Goal: Transaction & Acquisition: Purchase product/service

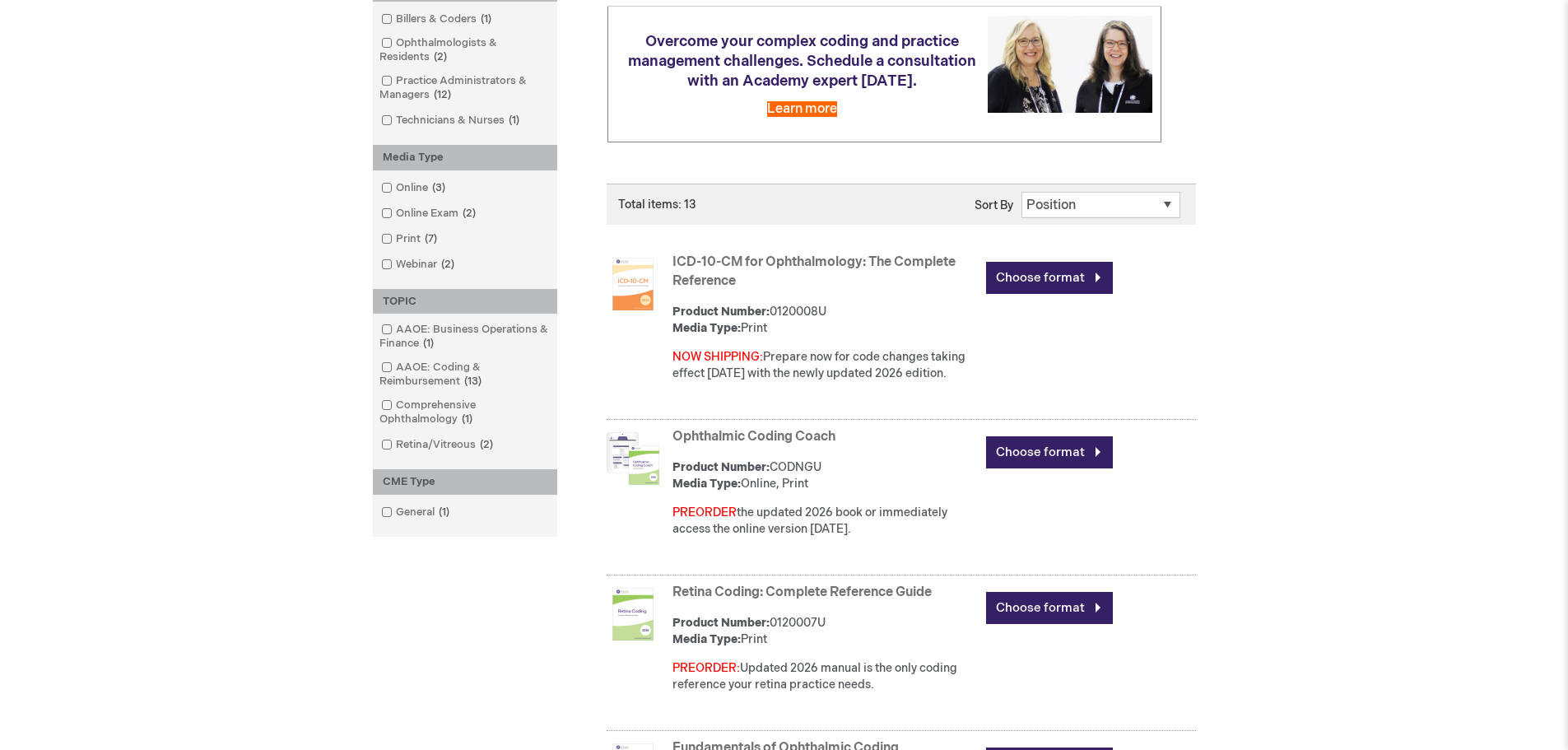
scroll to position [329, 0]
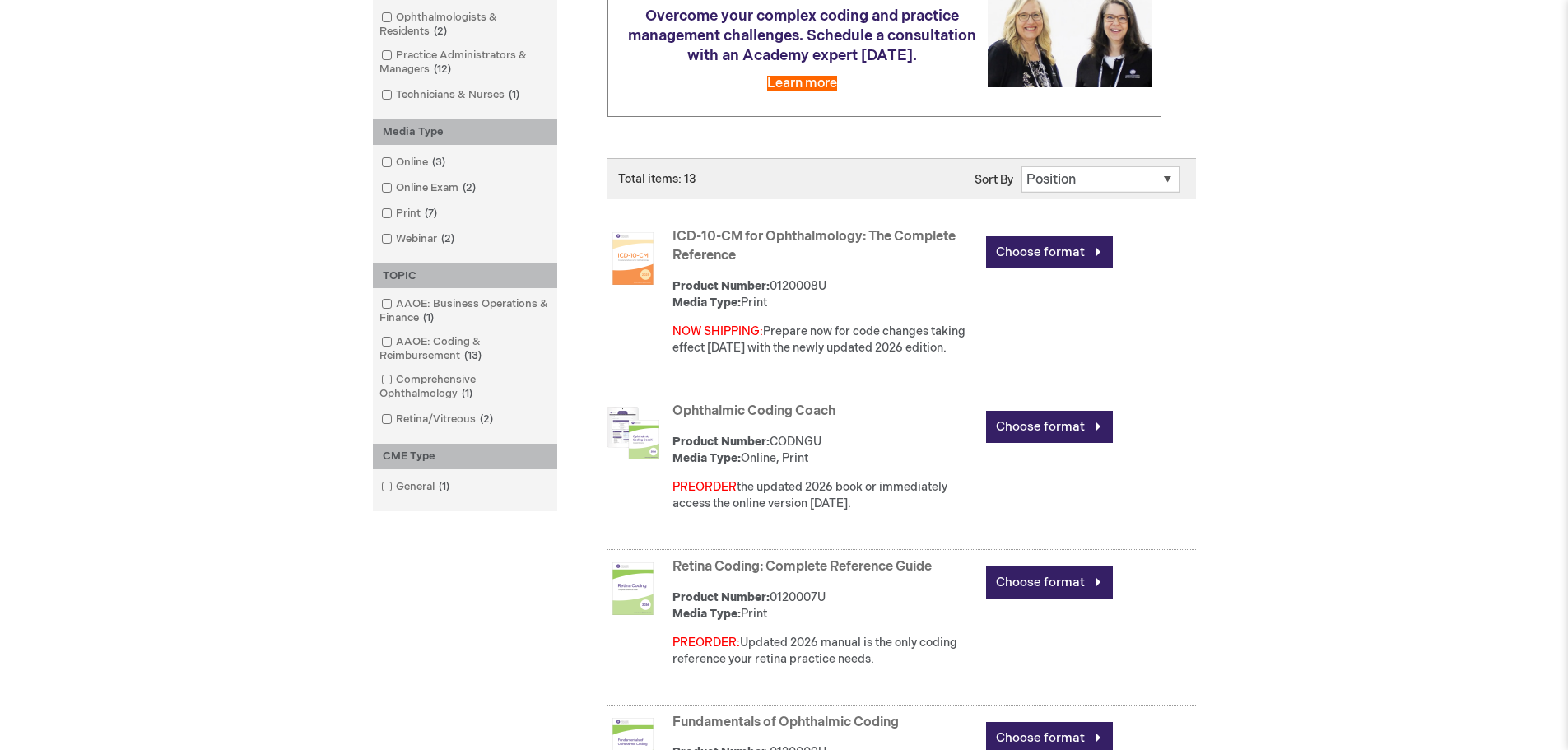
click at [830, 233] on link "ICD-10-CM for Ophthalmology: The Complete Reference" at bounding box center [814, 246] width 283 height 35
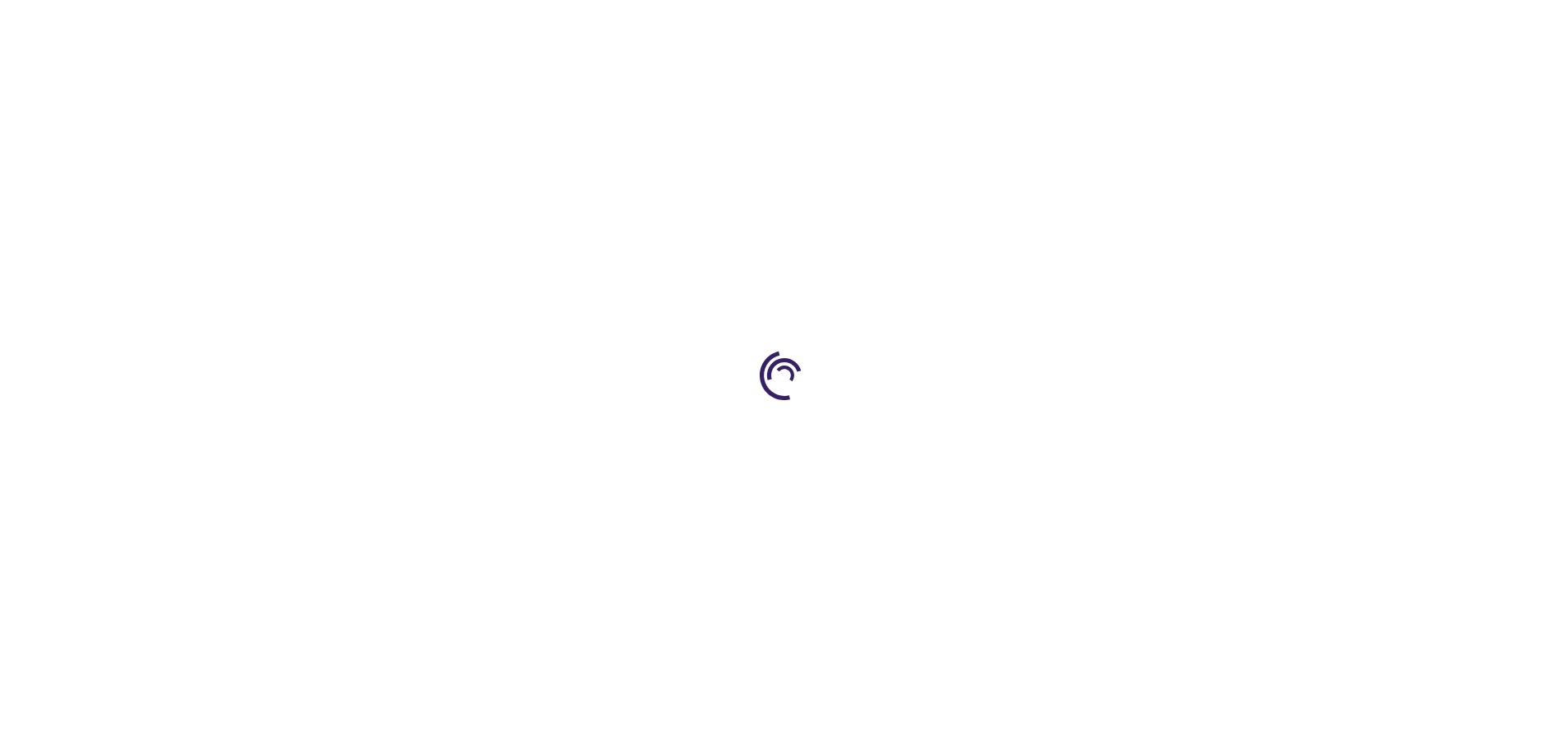
type input "0"
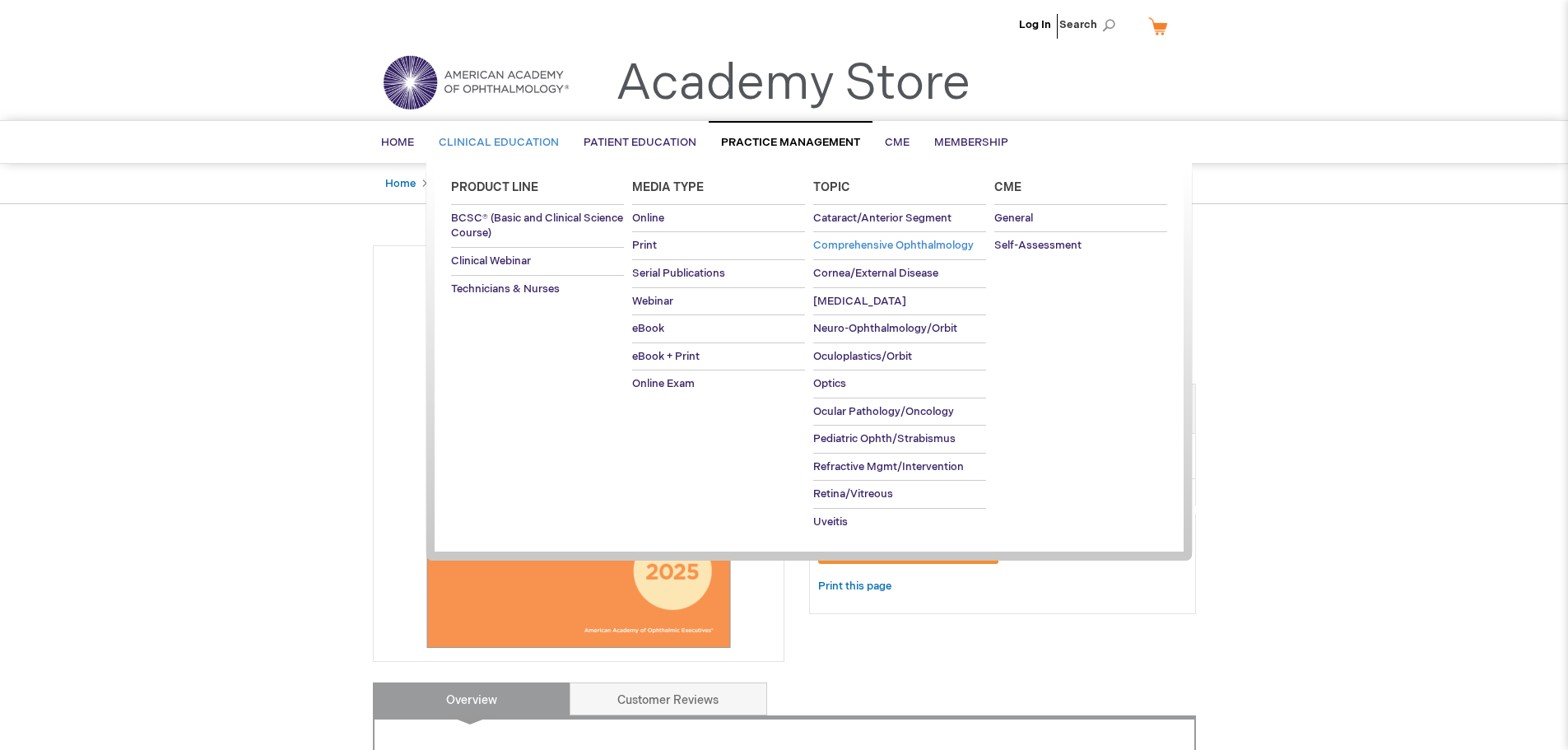
click at [870, 247] on span "Comprehensive Ophthalmology" at bounding box center [893, 245] width 161 height 14
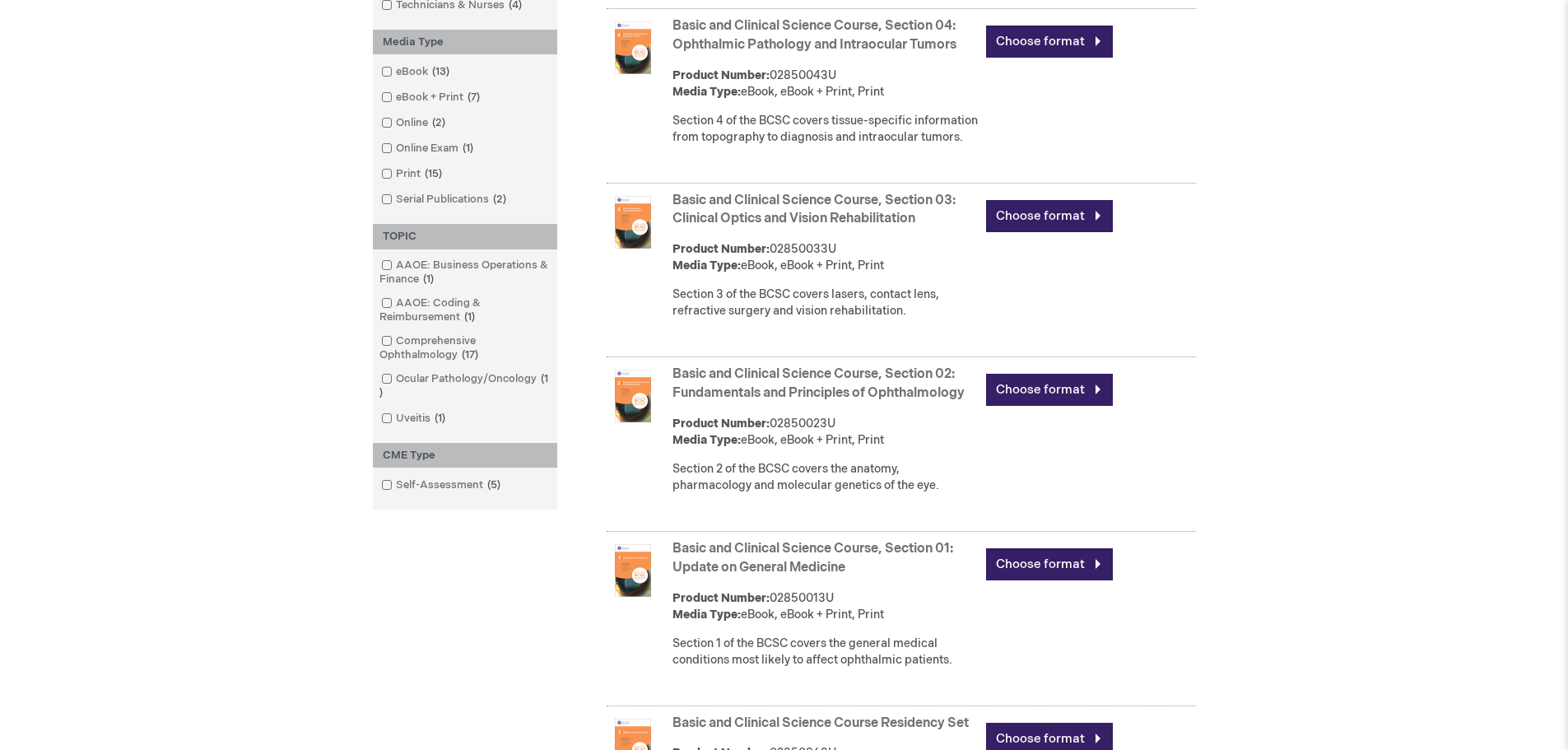
scroll to position [165, 0]
